Goal: Information Seeking & Learning: Learn about a topic

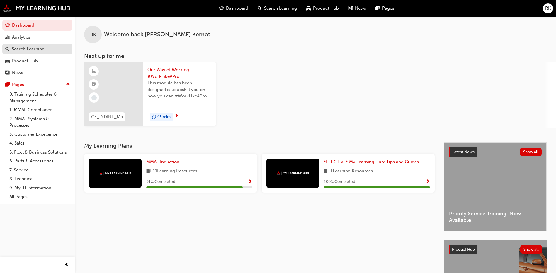
click at [25, 49] on div "Search Learning" at bounding box center [28, 49] width 33 height 7
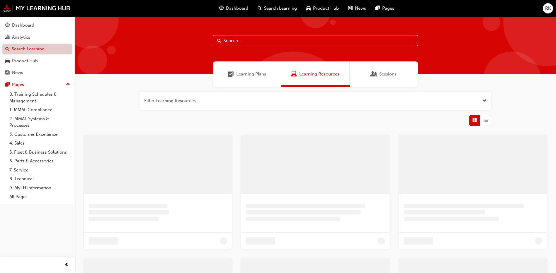
click at [25, 49] on link "Search Learning" at bounding box center [37, 49] width 70 height 11
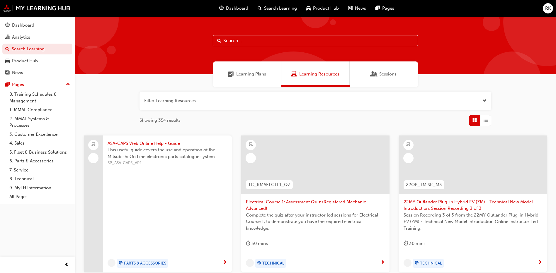
click at [232, 43] on input "text" at bounding box center [315, 40] width 205 height 11
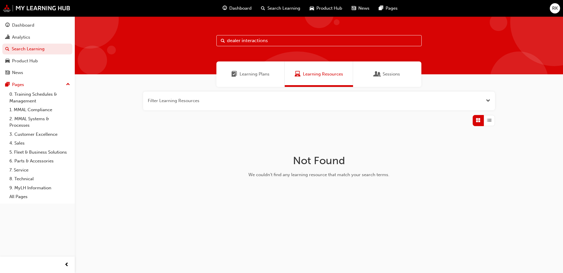
drag, startPoint x: 274, startPoint y: 42, endPoint x: 222, endPoint y: 44, distance: 52.2
click at [222, 44] on div "dealer interactions" at bounding box center [318, 40] width 205 height 11
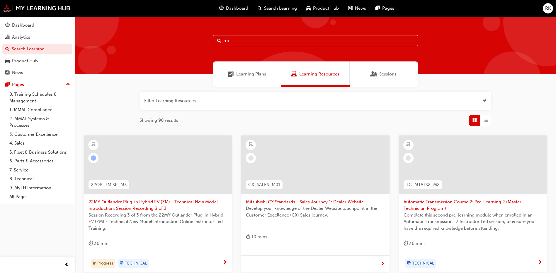
type input "mi"
click at [443, 11] on span "RK" at bounding box center [548, 8] width 6 height 7
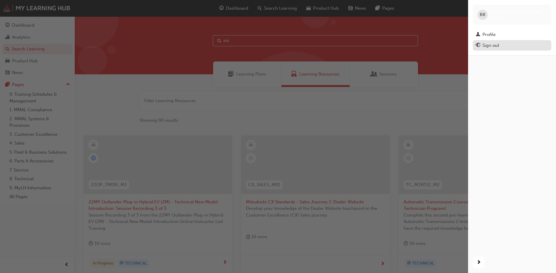
click at [443, 46] on div "Sign out" at bounding box center [490, 45] width 17 height 7
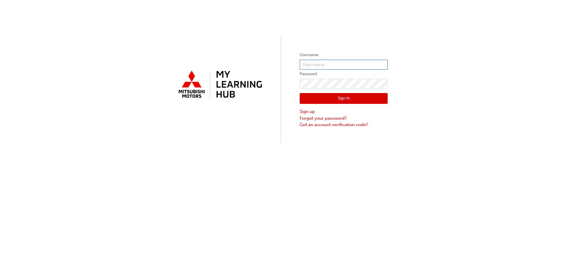
type input "[EMAIL_ADDRESS][DOMAIN_NAME]"
click at [293, 85] on div "Username rkernot@mmal.com.au Password Sign In Sign up Forgot your password? Got…" at bounding box center [281, 72] width 563 height 144
click button "Sign In" at bounding box center [344, 98] width 88 height 11
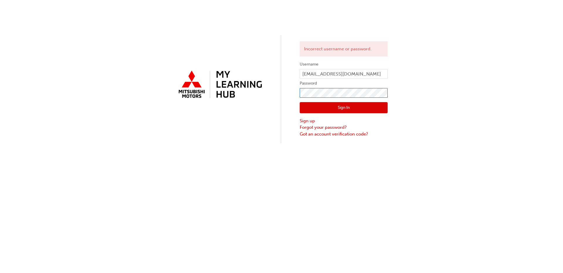
click button "Sign In" at bounding box center [344, 107] width 88 height 11
